Goal: Entertainment & Leisure: Consume media (video, audio)

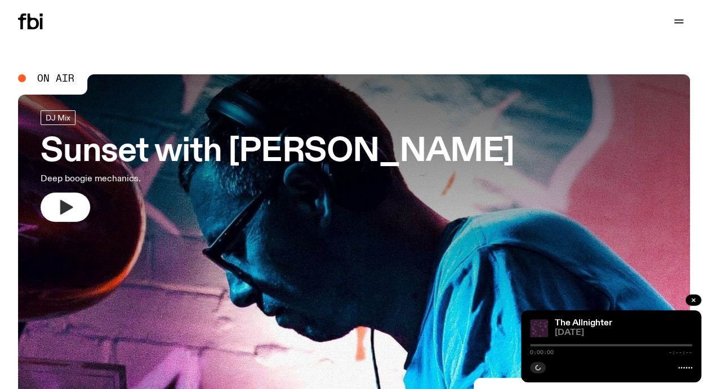
click at [74, 212] on button "button" at bounding box center [66, 207] width 50 height 29
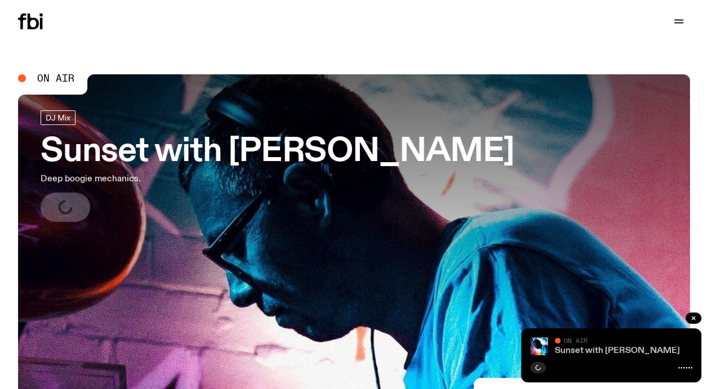
click at [576, 350] on link "Sunset with [PERSON_NAME]" at bounding box center [617, 350] width 125 height 9
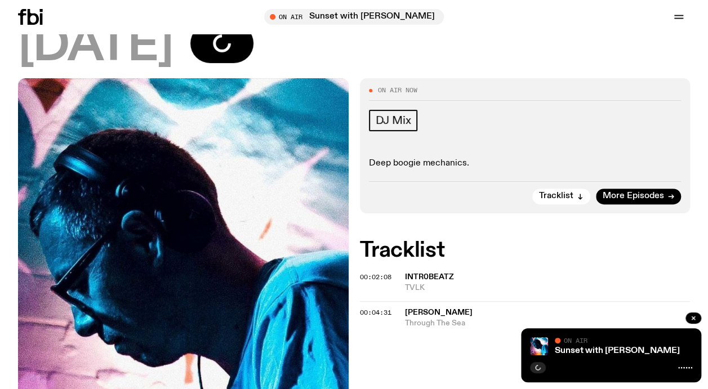
scroll to position [136, 0]
click at [405, 309] on span "[PERSON_NAME]" at bounding box center [439, 313] width 68 height 8
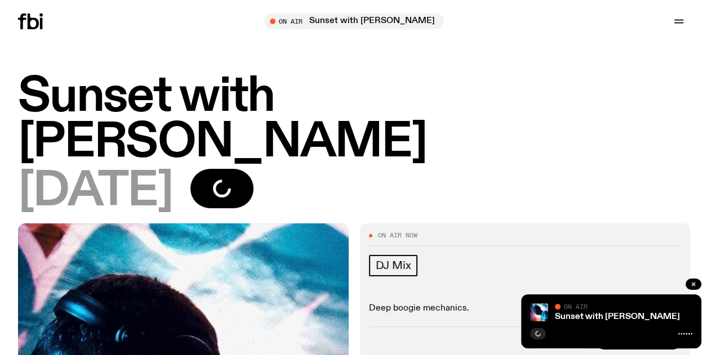
click at [39, 21] on icon at bounding box center [30, 22] width 25 height 16
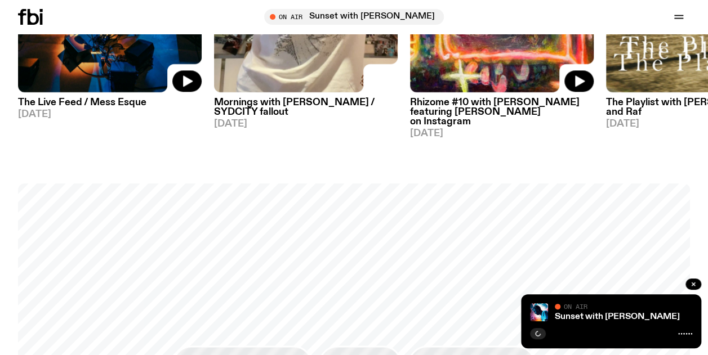
scroll to position [687, 0]
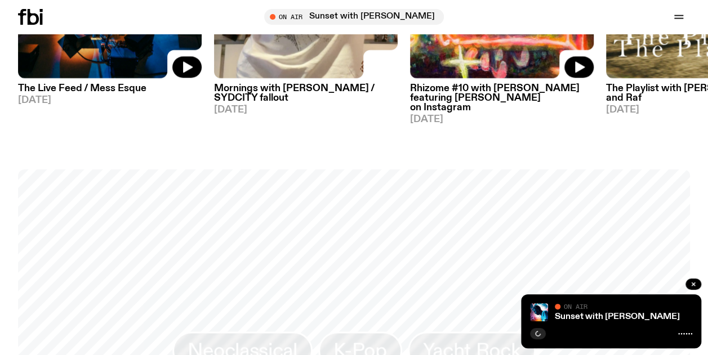
click at [675, 15] on icon "button" at bounding box center [679, 17] width 14 height 14
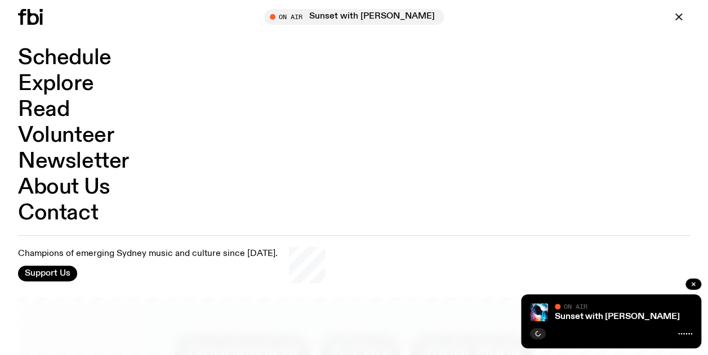
click at [95, 64] on link "Schedule" at bounding box center [64, 57] width 93 height 21
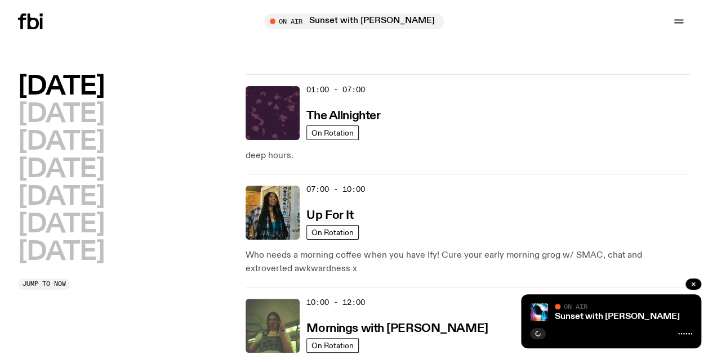
click at [410, 216] on div "07:00 - 10:00 Up For It" at bounding box center [498, 213] width 384 height 54
click at [299, 206] on img at bounding box center [273, 213] width 54 height 54
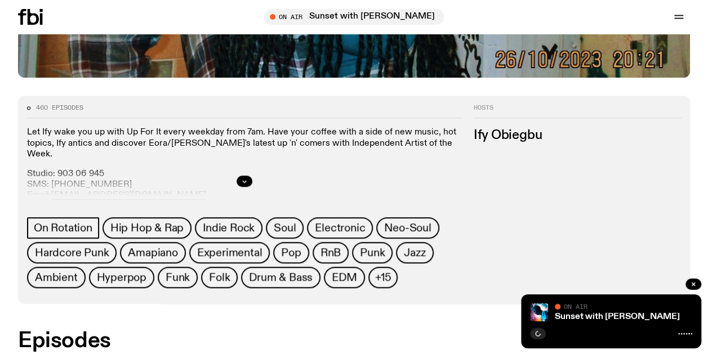
scroll to position [426, 0]
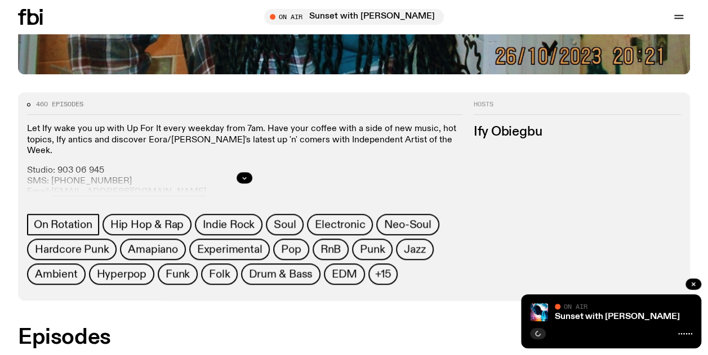
click at [240, 182] on button "button" at bounding box center [245, 177] width 16 height 11
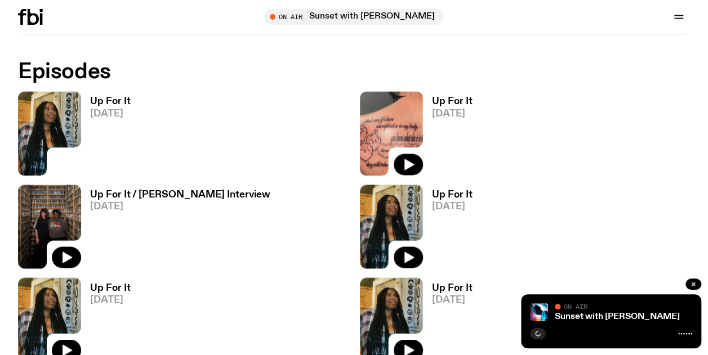
scroll to position [825, 0]
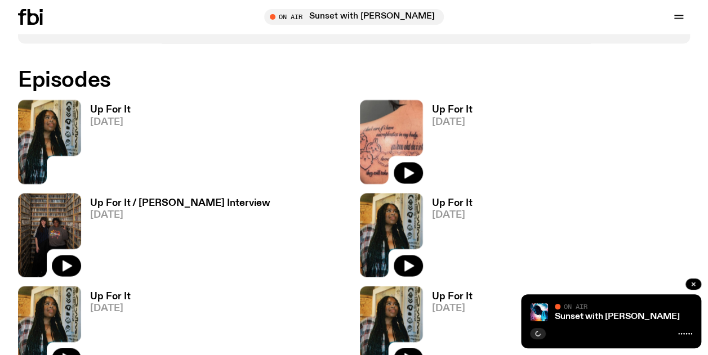
click at [48, 138] on img at bounding box center [49, 142] width 63 height 84
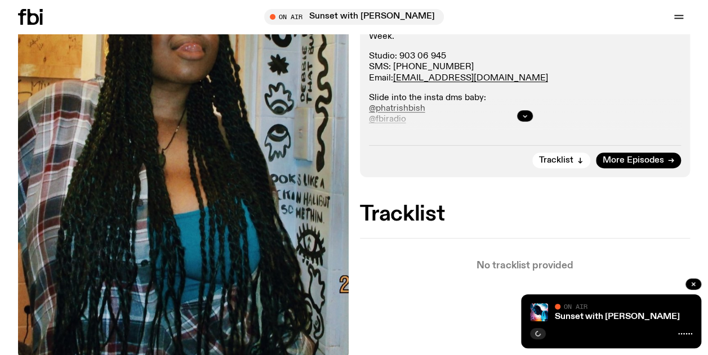
scroll to position [255, 0]
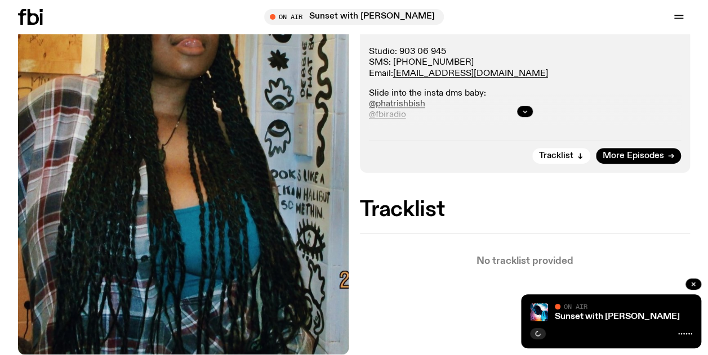
click at [515, 110] on div at bounding box center [525, 111] width 313 height 36
click at [520, 110] on button "button" at bounding box center [525, 111] width 16 height 11
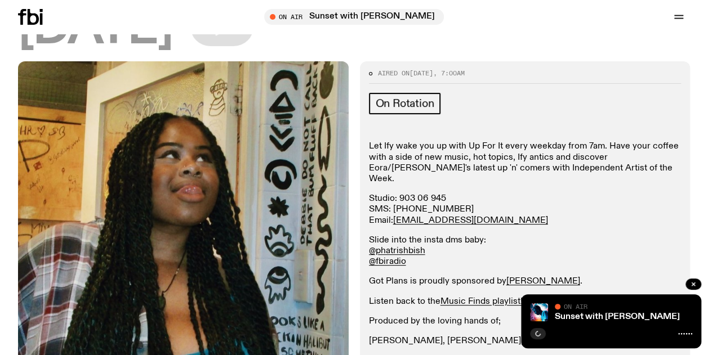
scroll to position [0, 0]
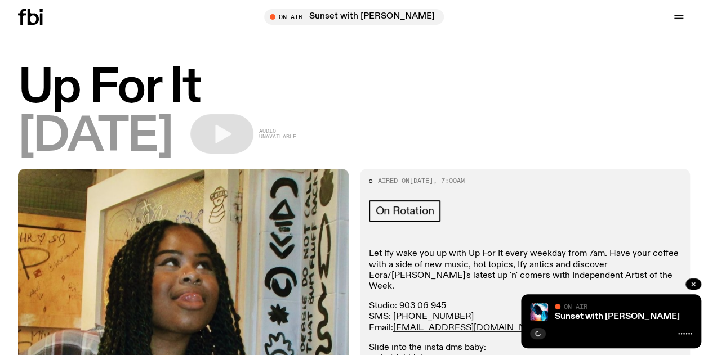
click at [480, 191] on div "Aired on 06.10.25 , 7:00am" at bounding box center [525, 185] width 313 height 14
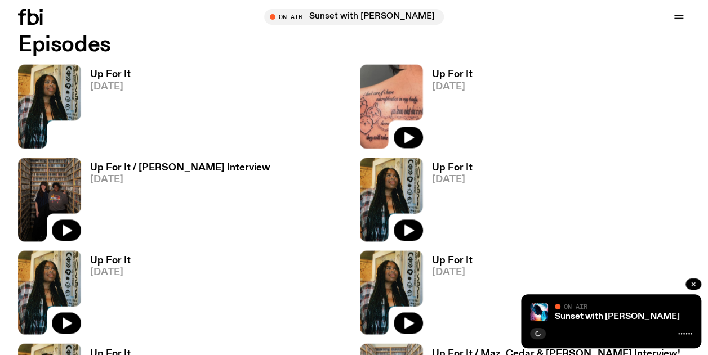
scroll to position [716, 0]
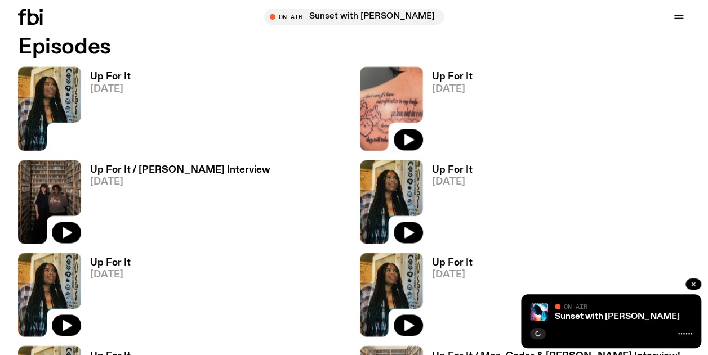
click at [430, 105] on link "Up For It 03.10.25" at bounding box center [448, 111] width 50 height 78
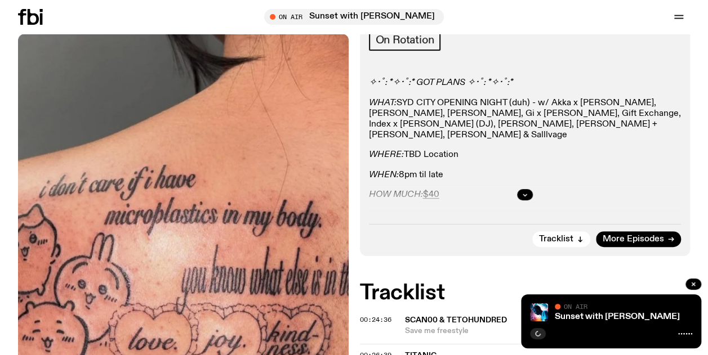
scroll to position [172, 0]
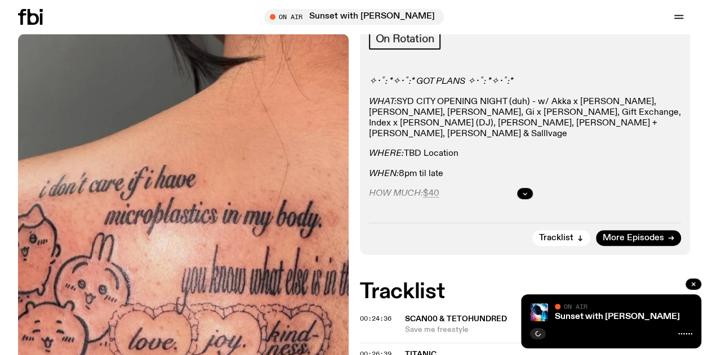
click at [514, 193] on div at bounding box center [525, 194] width 313 height 36
click at [522, 193] on icon "button" at bounding box center [525, 193] width 7 height 7
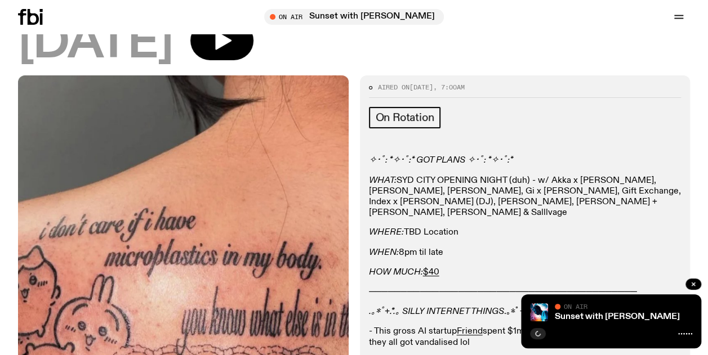
scroll to position [0, 0]
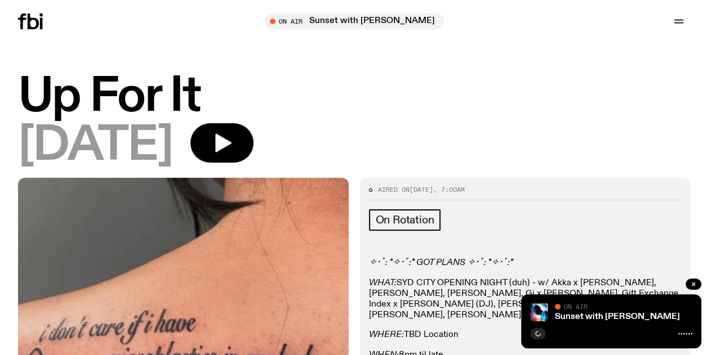
click at [233, 149] on icon "button" at bounding box center [222, 143] width 23 height 23
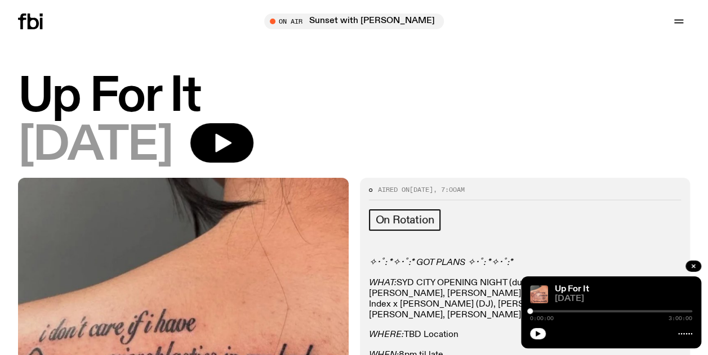
click at [233, 144] on icon "button" at bounding box center [222, 143] width 23 height 23
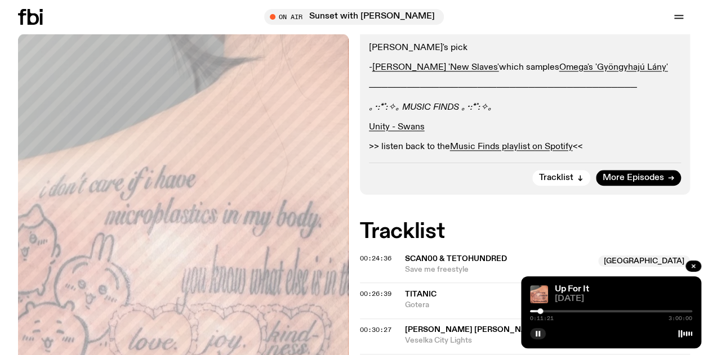
scroll to position [586, 0]
